Goal: Transaction & Acquisition: Purchase product/service

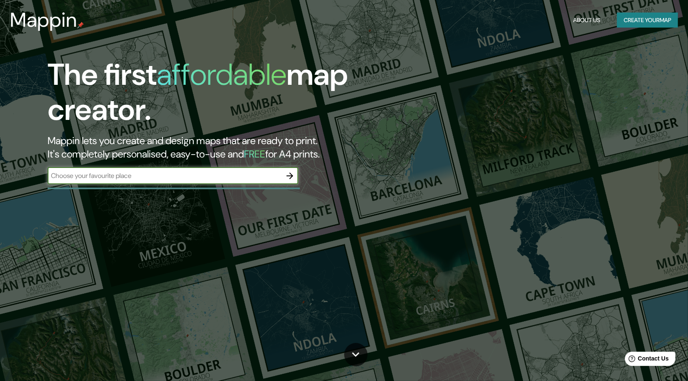
click at [156, 175] on input "text" at bounding box center [165, 176] width 234 height 10
type input "j"
type input "s"
type input "u"
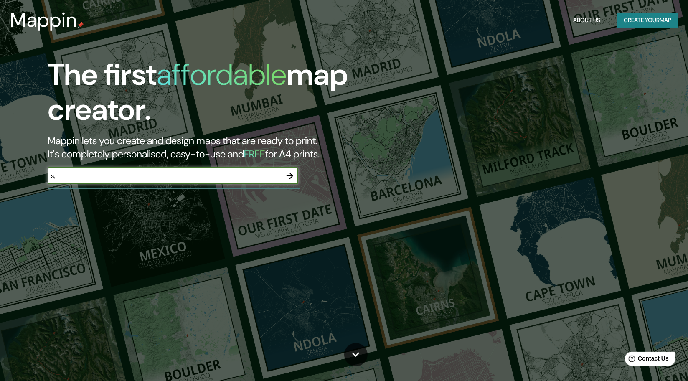
type input "s"
type input "h"
type input "n"
type input "s"
type input "t"
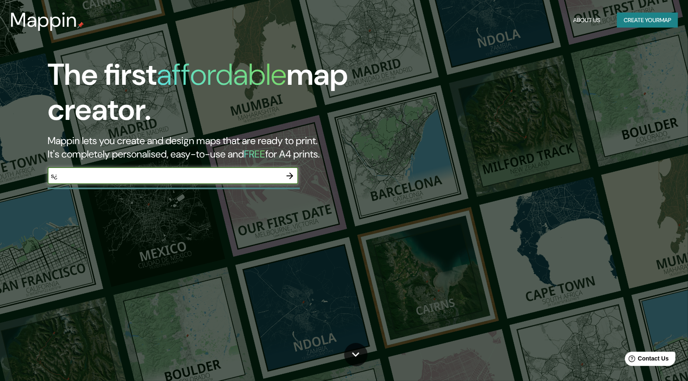
type input "s"
type input "aguas verdes, zarumilla"
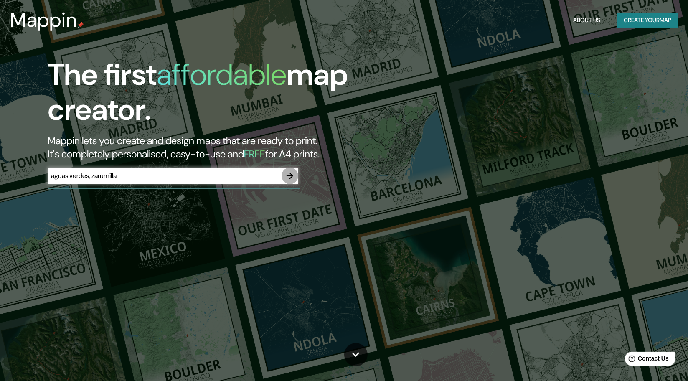
click at [289, 181] on button "button" at bounding box center [290, 176] width 17 height 17
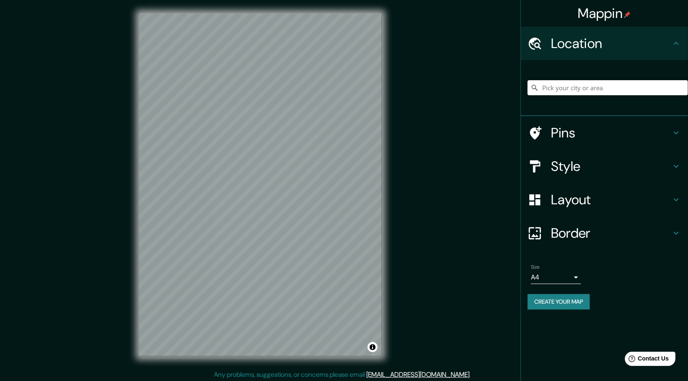
click at [592, 136] on h4 "Pins" at bounding box center [611, 133] width 120 height 17
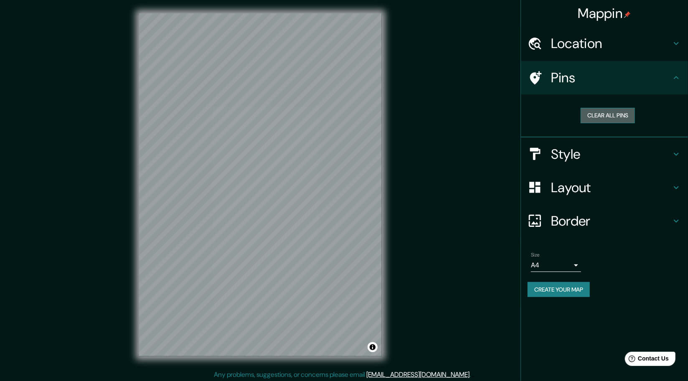
click at [614, 119] on button "Clear all pins" at bounding box center [608, 115] width 54 height 15
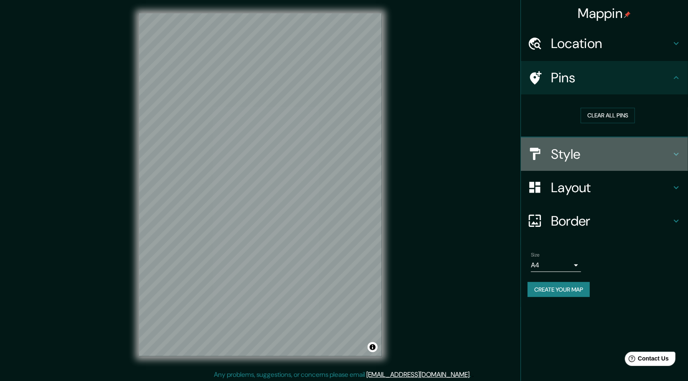
click at [600, 158] on h4 "Style" at bounding box center [611, 154] width 120 height 17
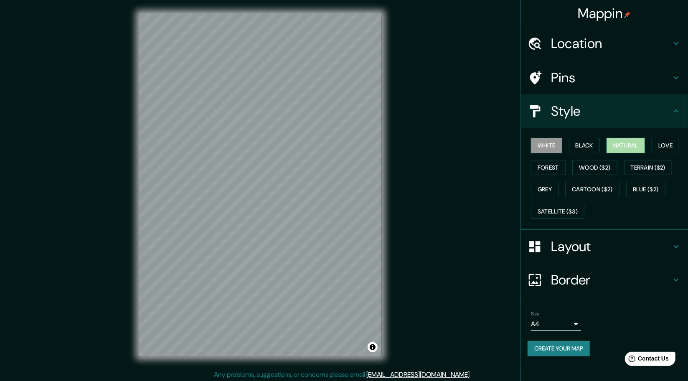
click at [625, 146] on button "Natural" at bounding box center [626, 145] width 38 height 15
click at [615, 147] on button "Natural" at bounding box center [626, 145] width 38 height 15
click at [638, 168] on button "Terrain ($2)" at bounding box center [648, 167] width 48 height 15
click at [636, 169] on button "Terrain ($2)" at bounding box center [648, 167] width 48 height 15
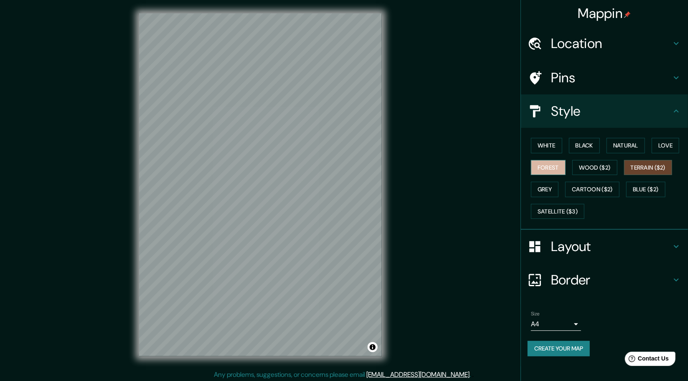
click at [550, 169] on button "Forest" at bounding box center [548, 167] width 35 height 15
click at [660, 149] on button "Love" at bounding box center [666, 145] width 28 height 15
click at [585, 143] on button "Black" at bounding box center [584, 145] width 31 height 15
click at [546, 143] on button "White" at bounding box center [546, 145] width 31 height 15
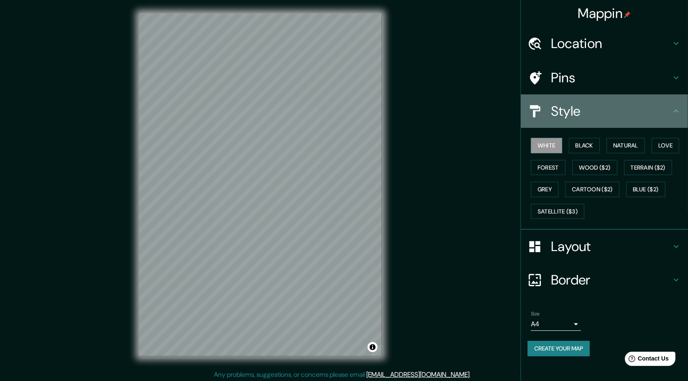
click at [633, 123] on div "Style" at bounding box center [604, 110] width 167 height 33
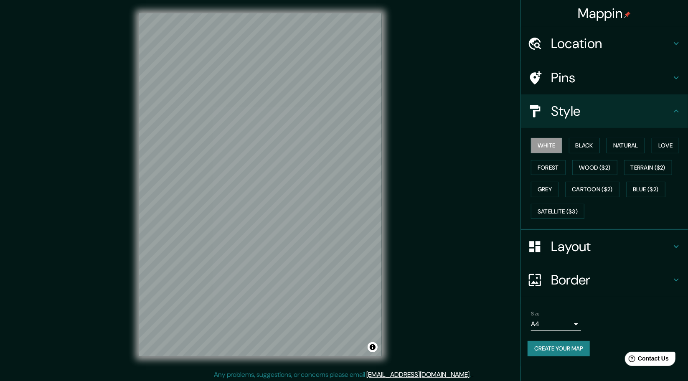
click at [577, 245] on h4 "Layout" at bounding box center [611, 246] width 120 height 17
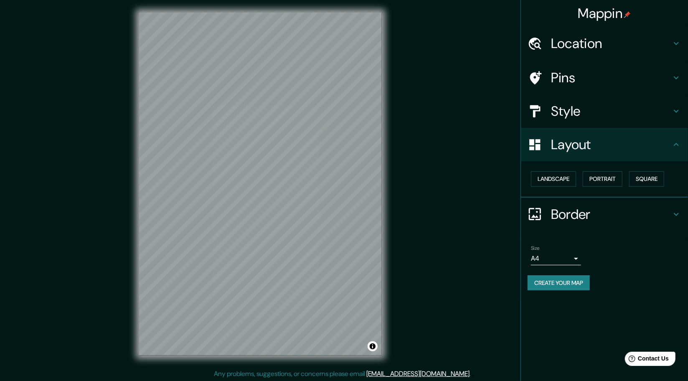
scroll to position [2, 0]
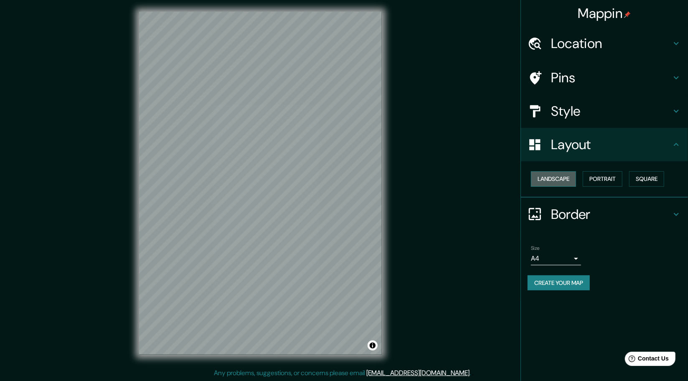
click at [559, 181] on button "Landscape" at bounding box center [553, 178] width 45 height 15
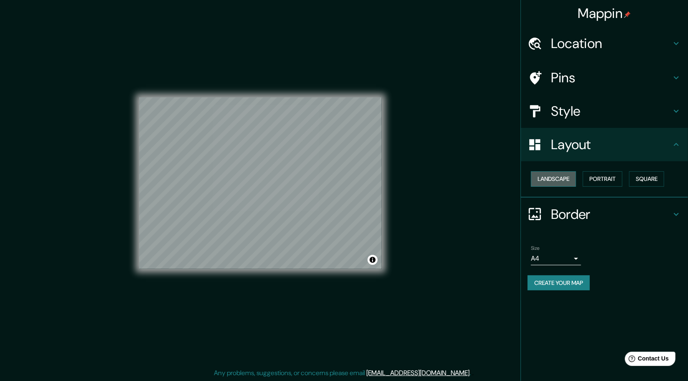
click at [559, 181] on button "Landscape" at bounding box center [553, 178] width 45 height 15
click at [596, 180] on button "Portrait" at bounding box center [603, 178] width 40 height 15
